Goal: Information Seeking & Learning: Learn about a topic

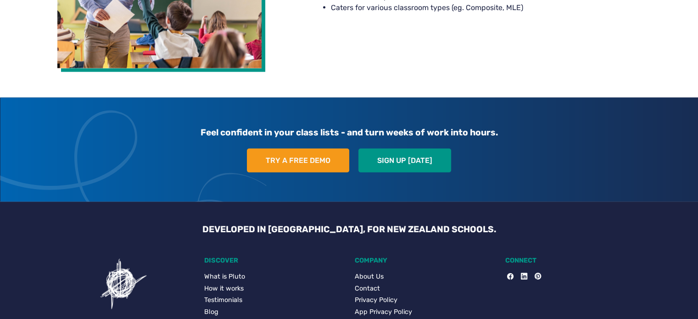
scroll to position [1822, 0]
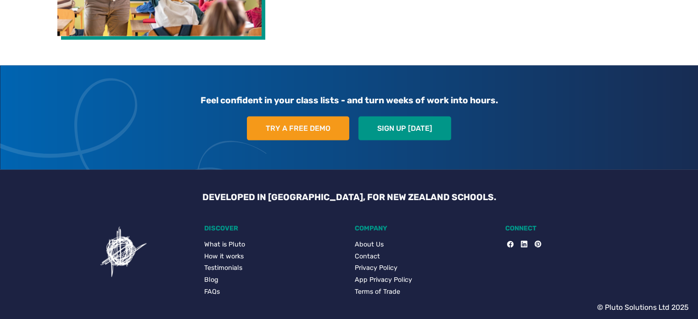
click at [368, 241] on link "About Us" at bounding box center [424, 245] width 139 height 10
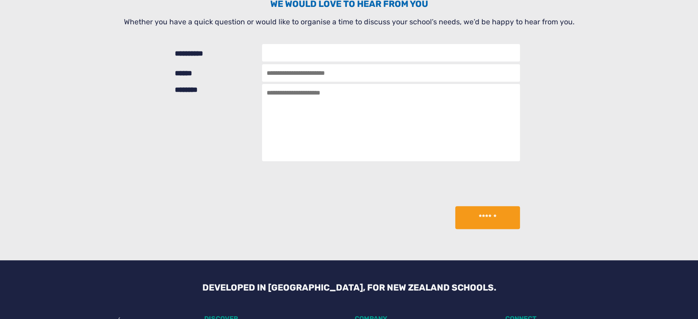
scroll to position [413, 0]
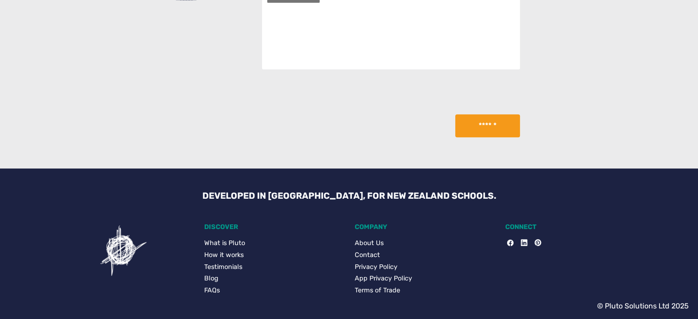
click at [236, 253] on link "How it works" at bounding box center [273, 255] width 139 height 10
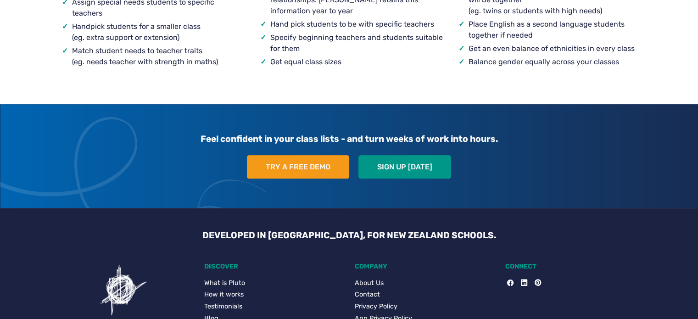
scroll to position [1003, 0]
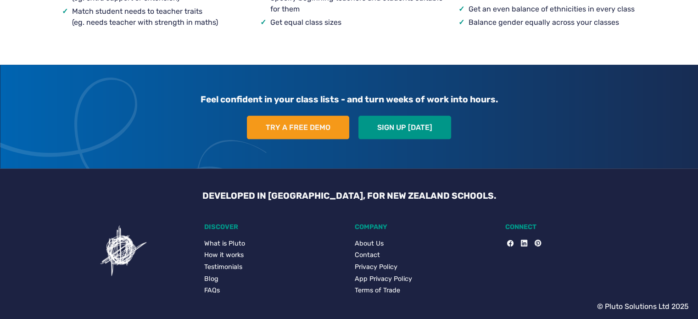
click at [238, 266] on link "Testimonials" at bounding box center [273, 267] width 139 height 10
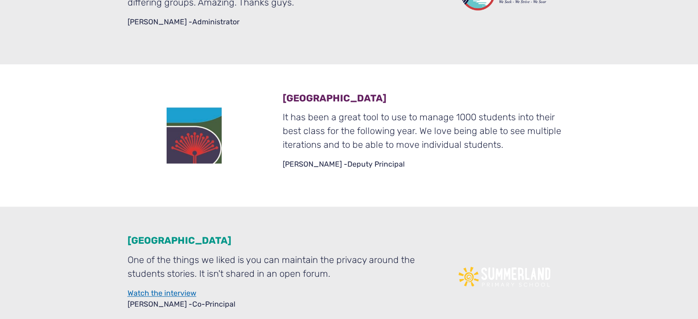
scroll to position [1147, 0]
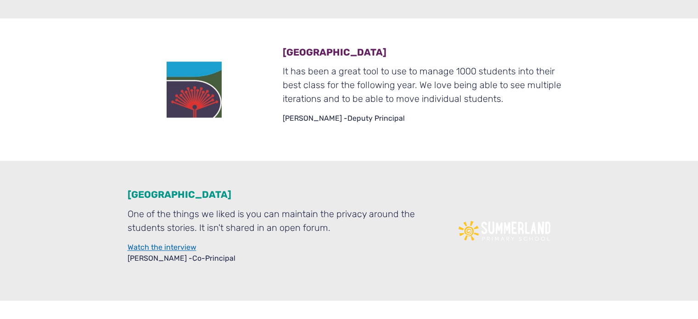
click at [170, 238] on div "Summerland Primary School One of the things we liked is you can maintain the pr…" at bounding box center [272, 230] width 310 height 81
click at [171, 243] on link "Watch the interview" at bounding box center [162, 247] width 69 height 9
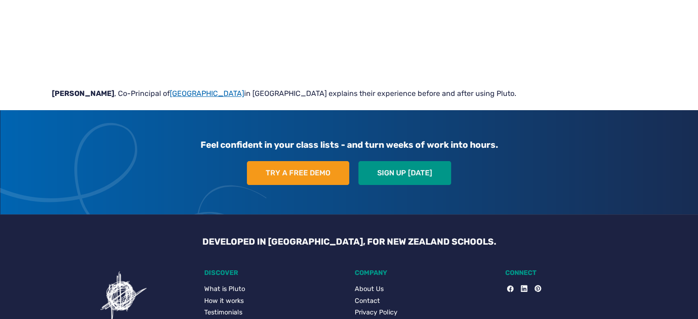
scroll to position [229, 0]
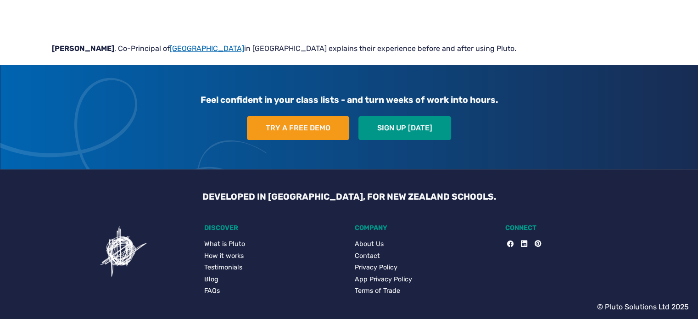
click at [226, 268] on link "Testimonials" at bounding box center [273, 267] width 139 height 10
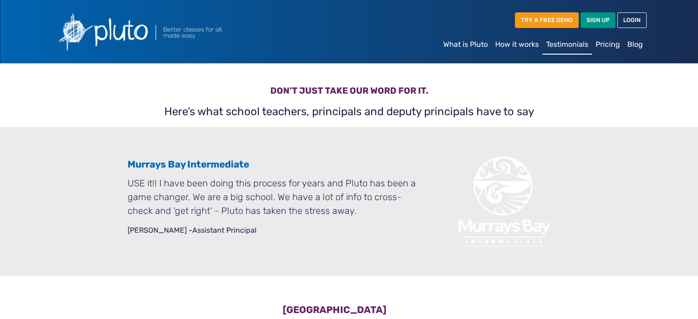
click at [92, 43] on img at bounding box center [162, 31] width 220 height 49
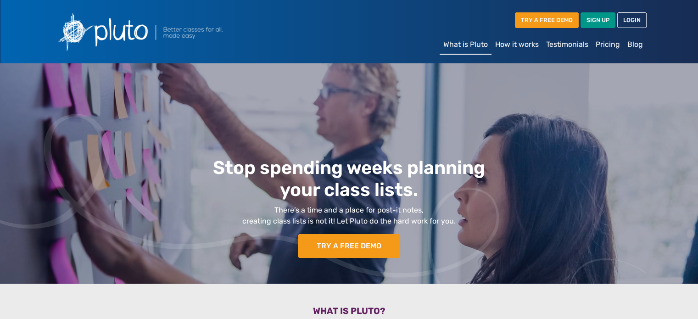
click at [535, 50] on link "How it works" at bounding box center [516, 44] width 51 height 18
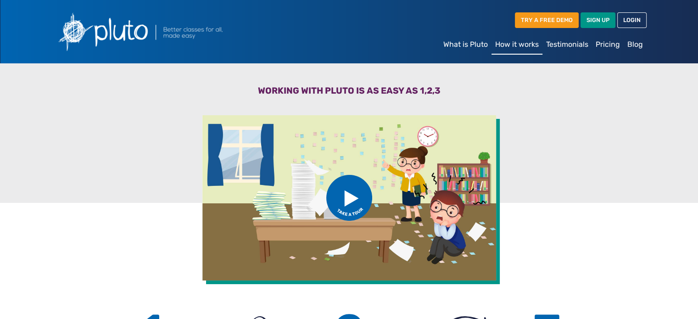
click at [603, 45] on link "Pricing" at bounding box center [608, 44] width 32 height 18
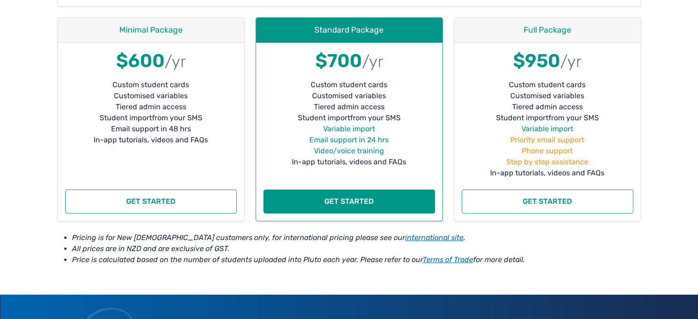
scroll to position [275, 0]
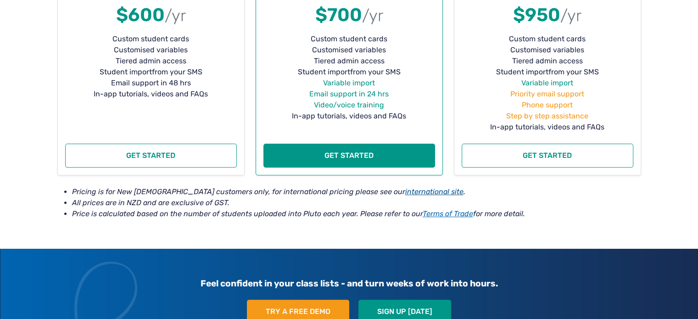
click at [405, 194] on link "international site" at bounding box center [434, 191] width 58 height 9
